Goal: Communication & Community: Answer question/provide support

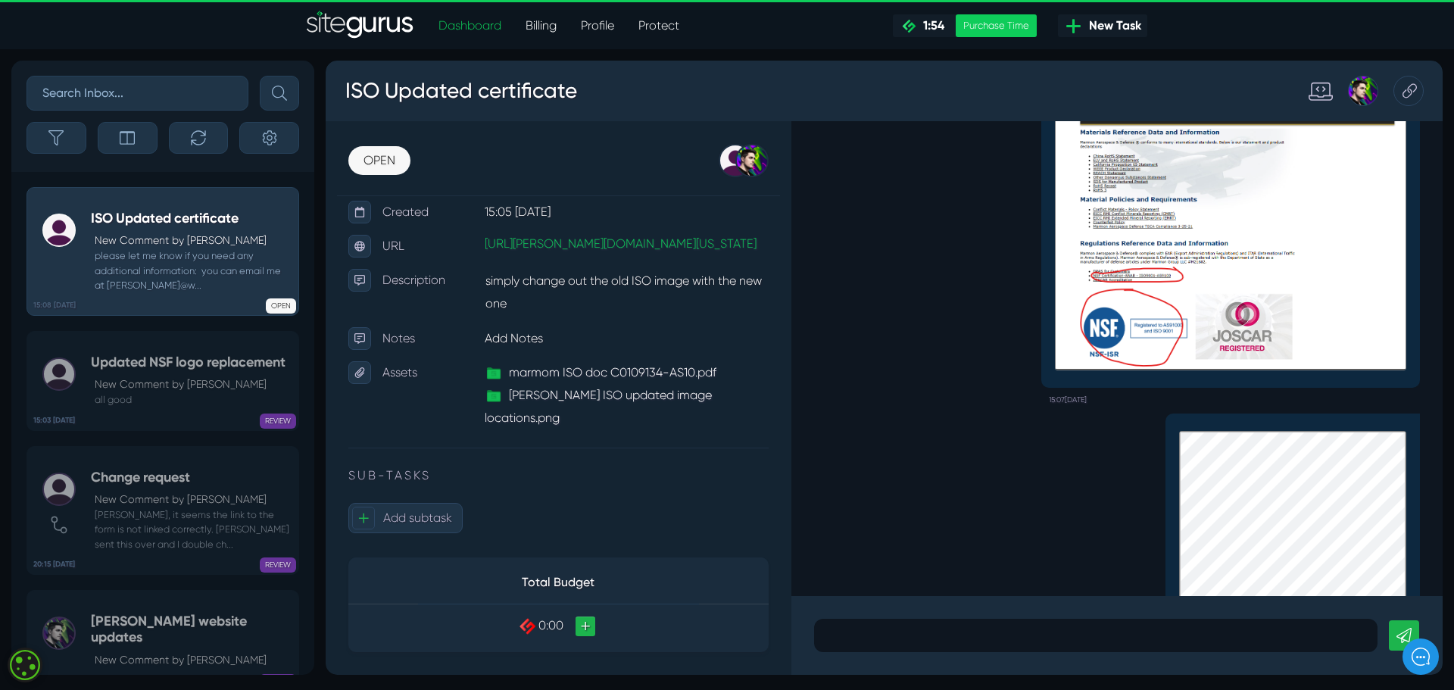
scroll to position [-251, 0]
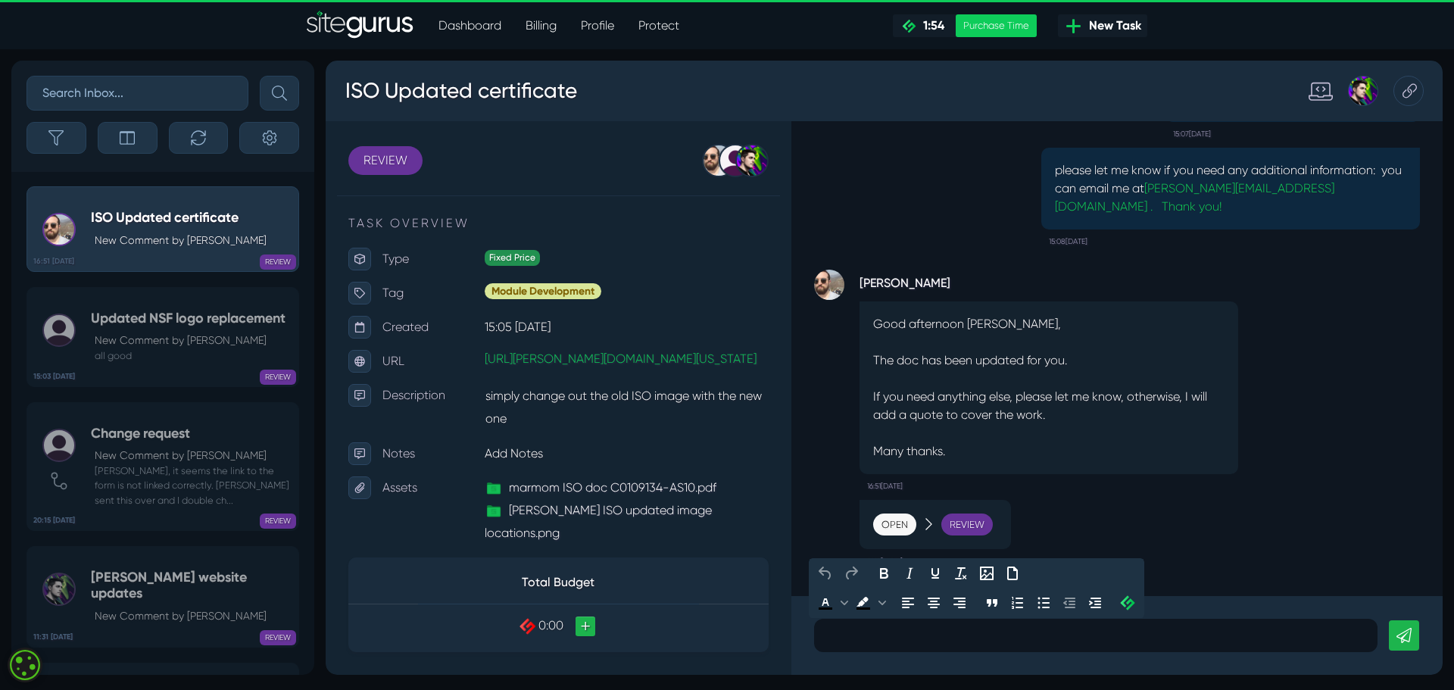
click at [974, 641] on p at bounding box center [1096, 635] width 541 height 18
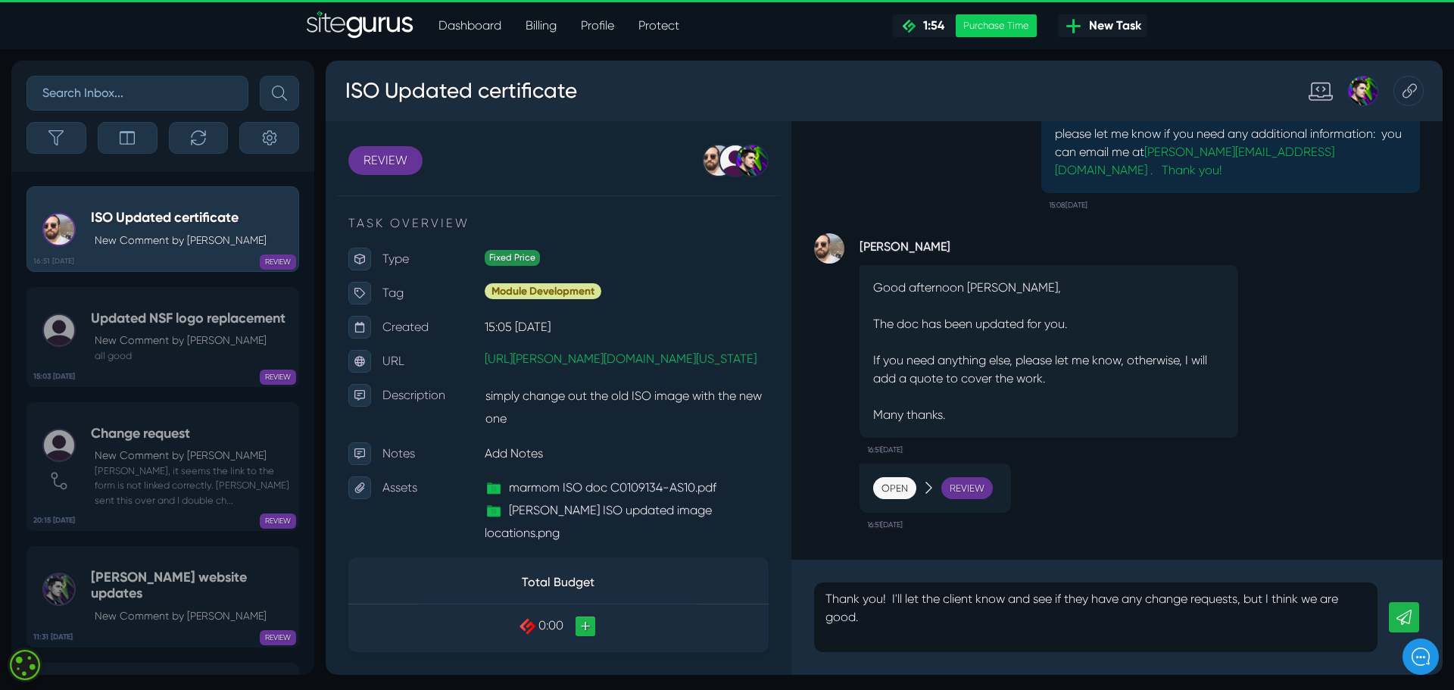
click at [1407, 612] on icon at bounding box center [1404, 617] width 15 height 15
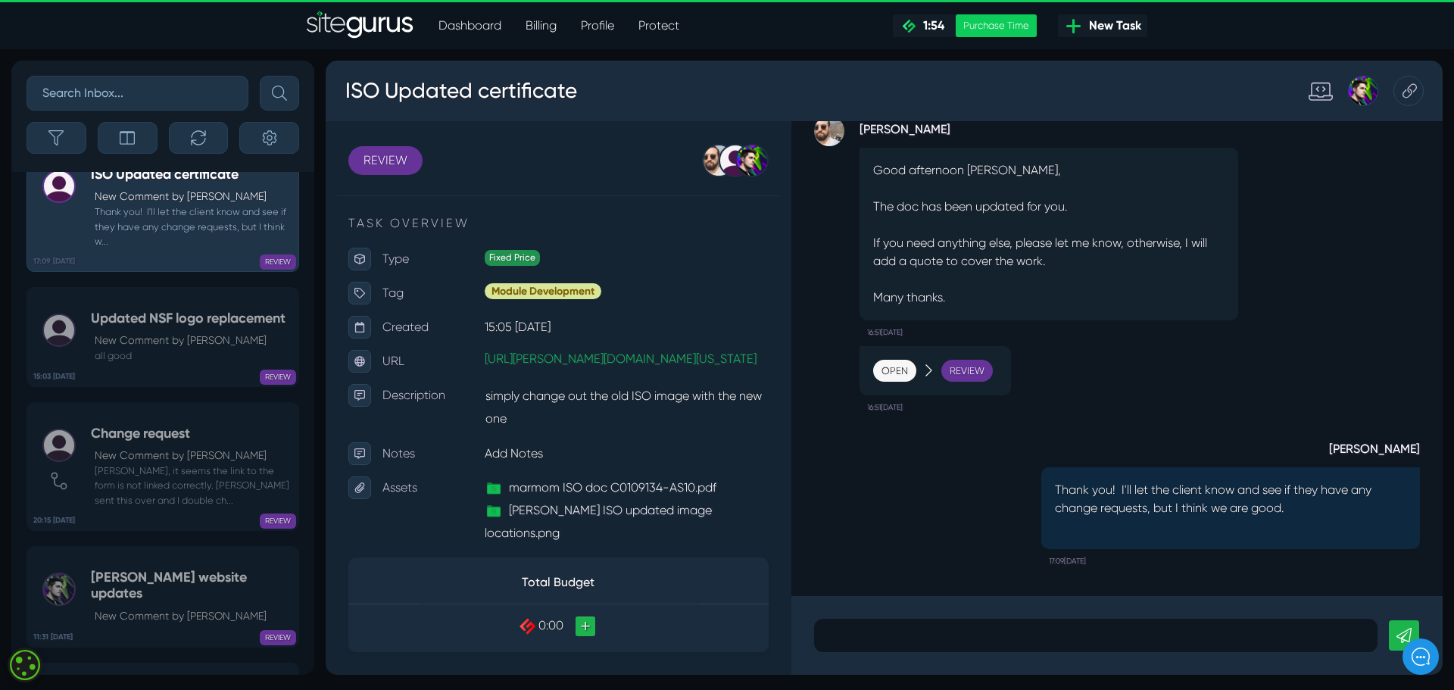
click at [927, 639] on p at bounding box center [1096, 635] width 541 height 18
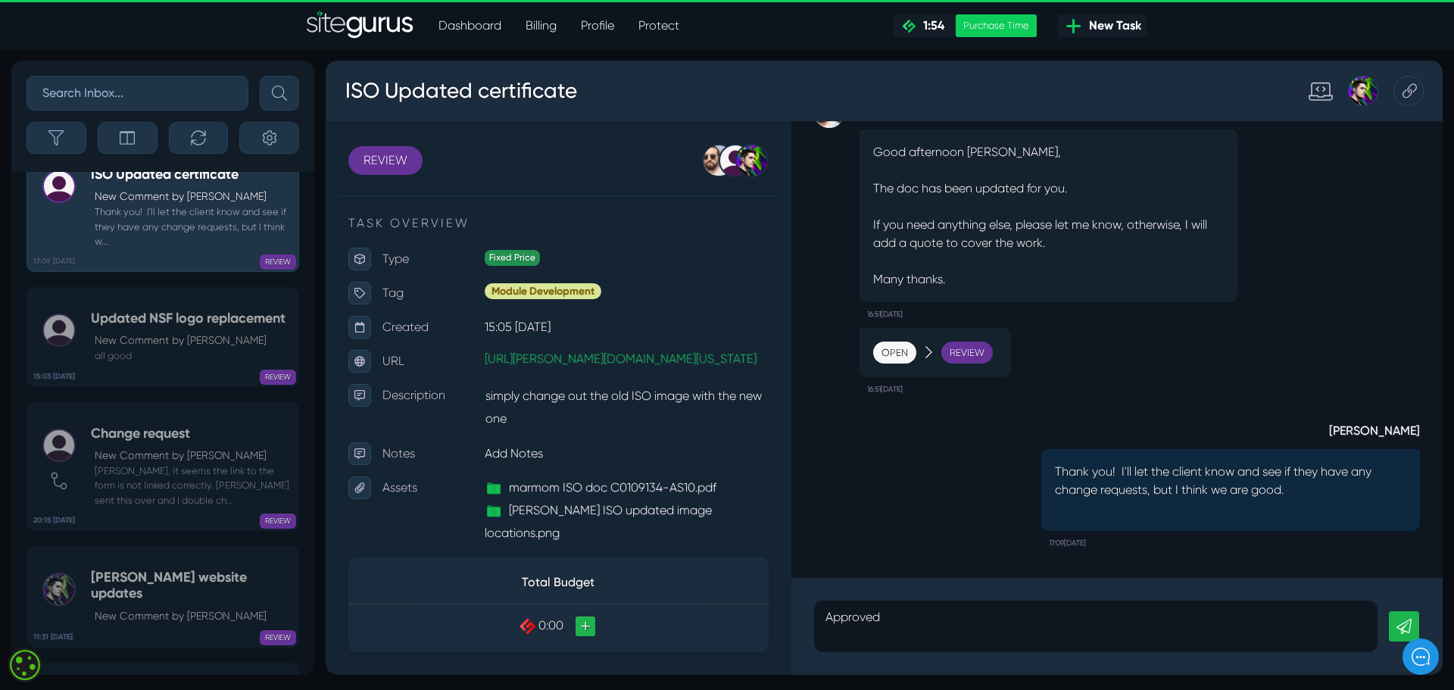
click at [1398, 614] on link at bounding box center [1404, 626] width 30 height 30
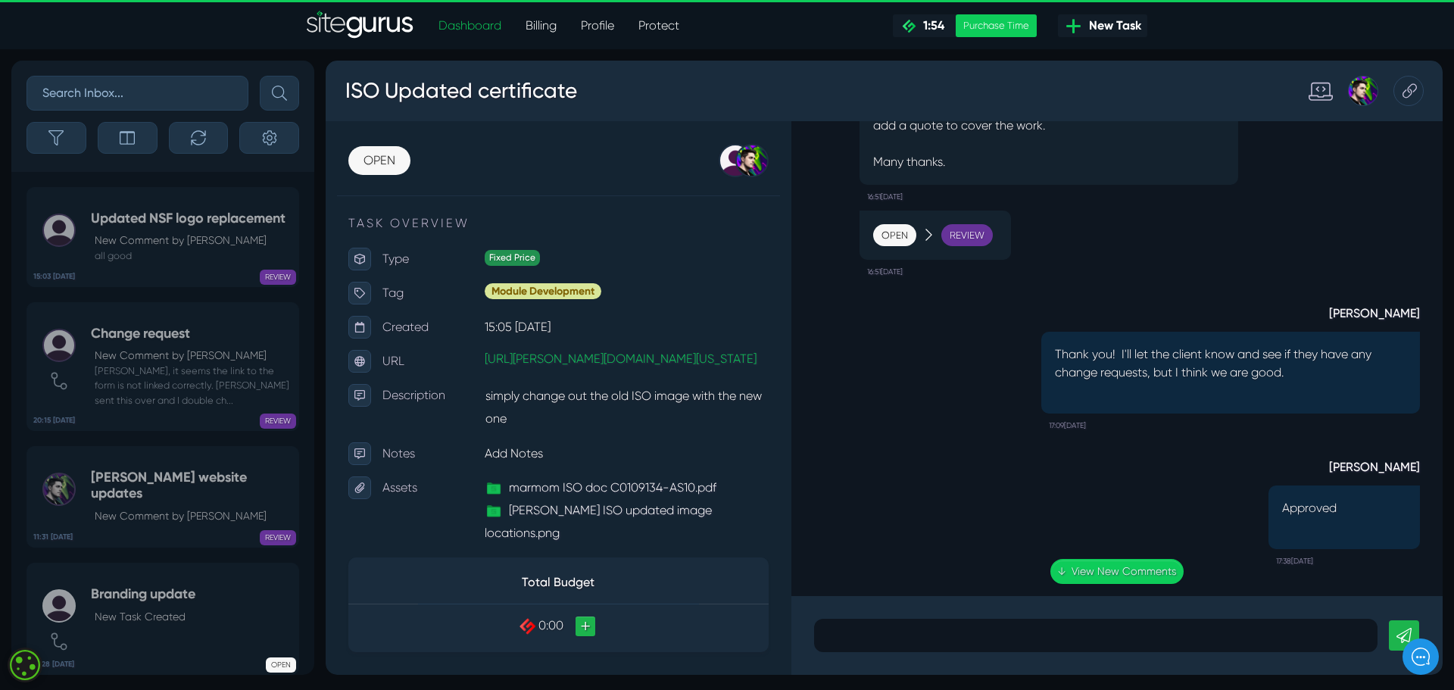
scroll to position [-95, 0]
